Goal: Task Accomplishment & Management: Manage account settings

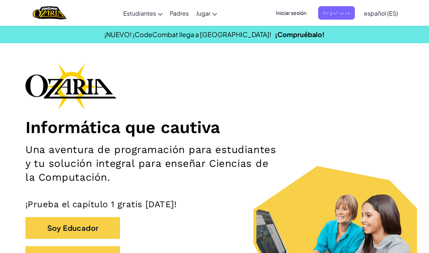
click at [305, 16] on span "Iniciar sesión" at bounding box center [290, 12] width 39 height 13
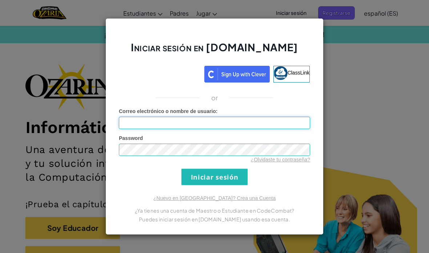
click at [299, 121] on input "Correo electrónico o nombre de usuario :" at bounding box center [214, 123] width 191 height 12
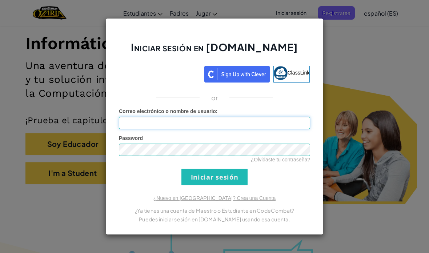
scroll to position [84, 0]
click at [275, 119] on input "Correo electrónico o nombre de usuario :" at bounding box center [214, 123] width 191 height 12
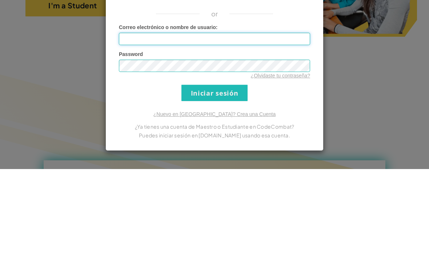
scroll to position [252, 0]
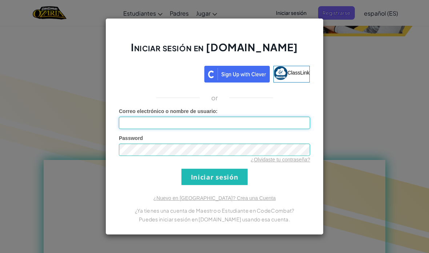
type input "[EMAIL_ADDRESS][DOMAIN_NAME]"
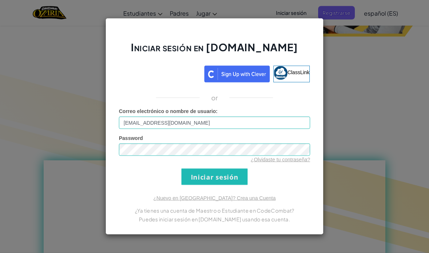
click at [222, 177] on input "Iniciar sesión" at bounding box center [214, 177] width 66 height 16
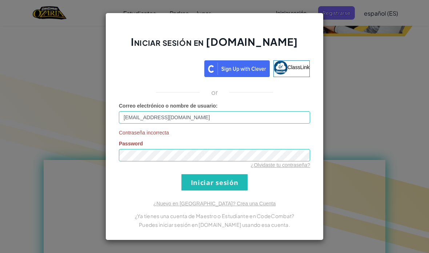
click at [241, 178] on input "Iniciar sesión" at bounding box center [214, 182] width 66 height 16
click at [234, 182] on input "Iniciar sesión" at bounding box center [214, 182] width 66 height 16
click at [237, 182] on input "Iniciar sesión" at bounding box center [214, 182] width 66 height 16
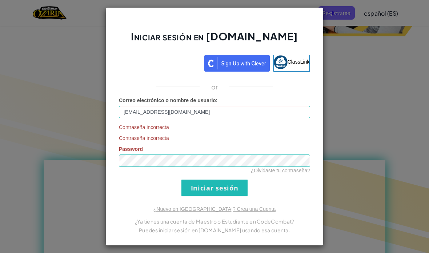
click at [242, 175] on form "Correo electrónico o nombre de usuario : [EMAIL_ADDRESS][DOMAIN_NAME] Contraseñ…" at bounding box center [214, 146] width 191 height 99
click at [339, 99] on div "Iniciar sesión en [DOMAIN_NAME] ClassLink or Correo electrónico o nombre de usu…" at bounding box center [214, 126] width 429 height 253
